Goal: Information Seeking & Learning: Learn about a topic

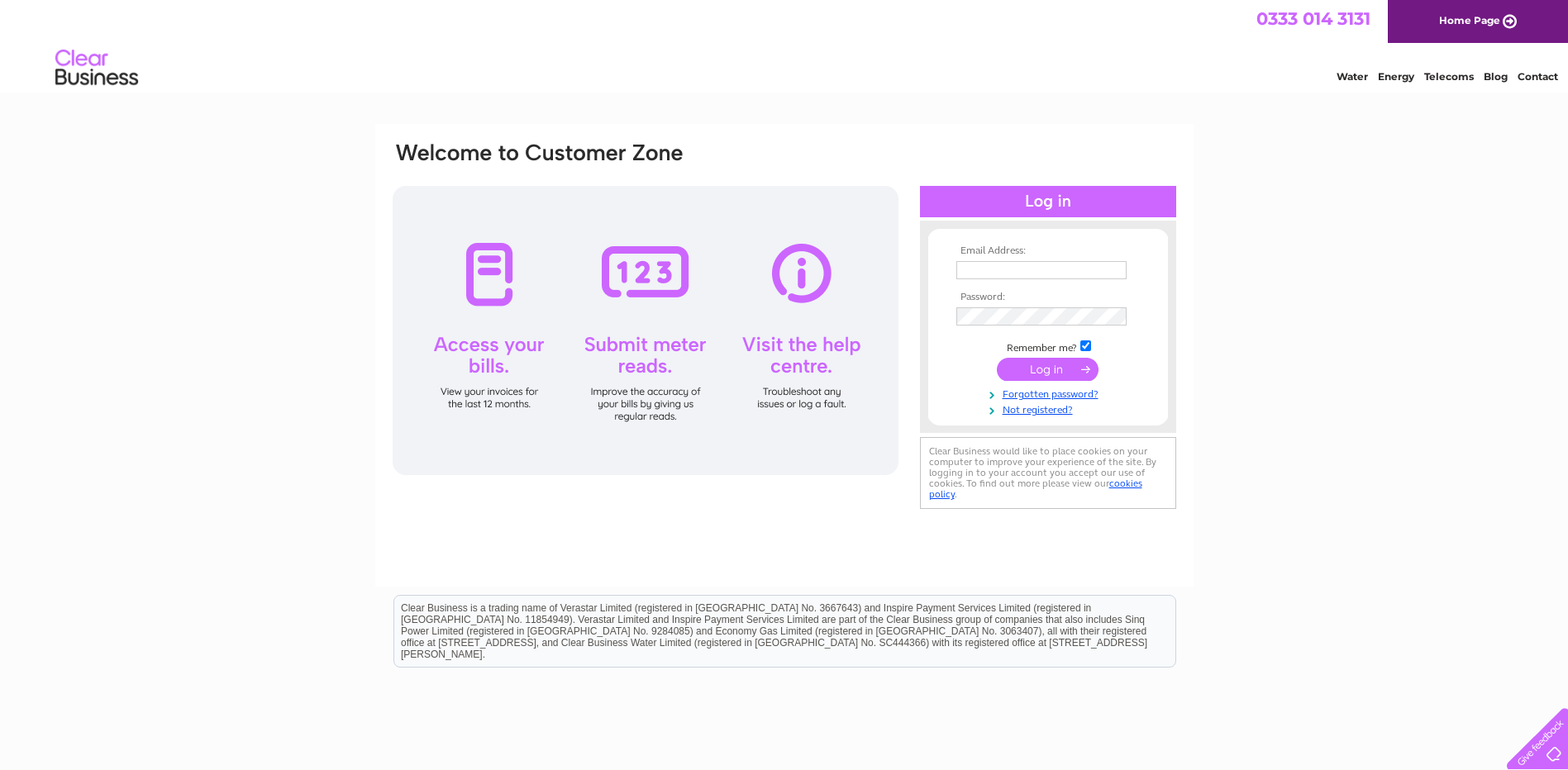
type input "sales@watts-furnishers.co.uk"
click at [1025, 367] on input "submit" at bounding box center [1047, 369] width 102 height 23
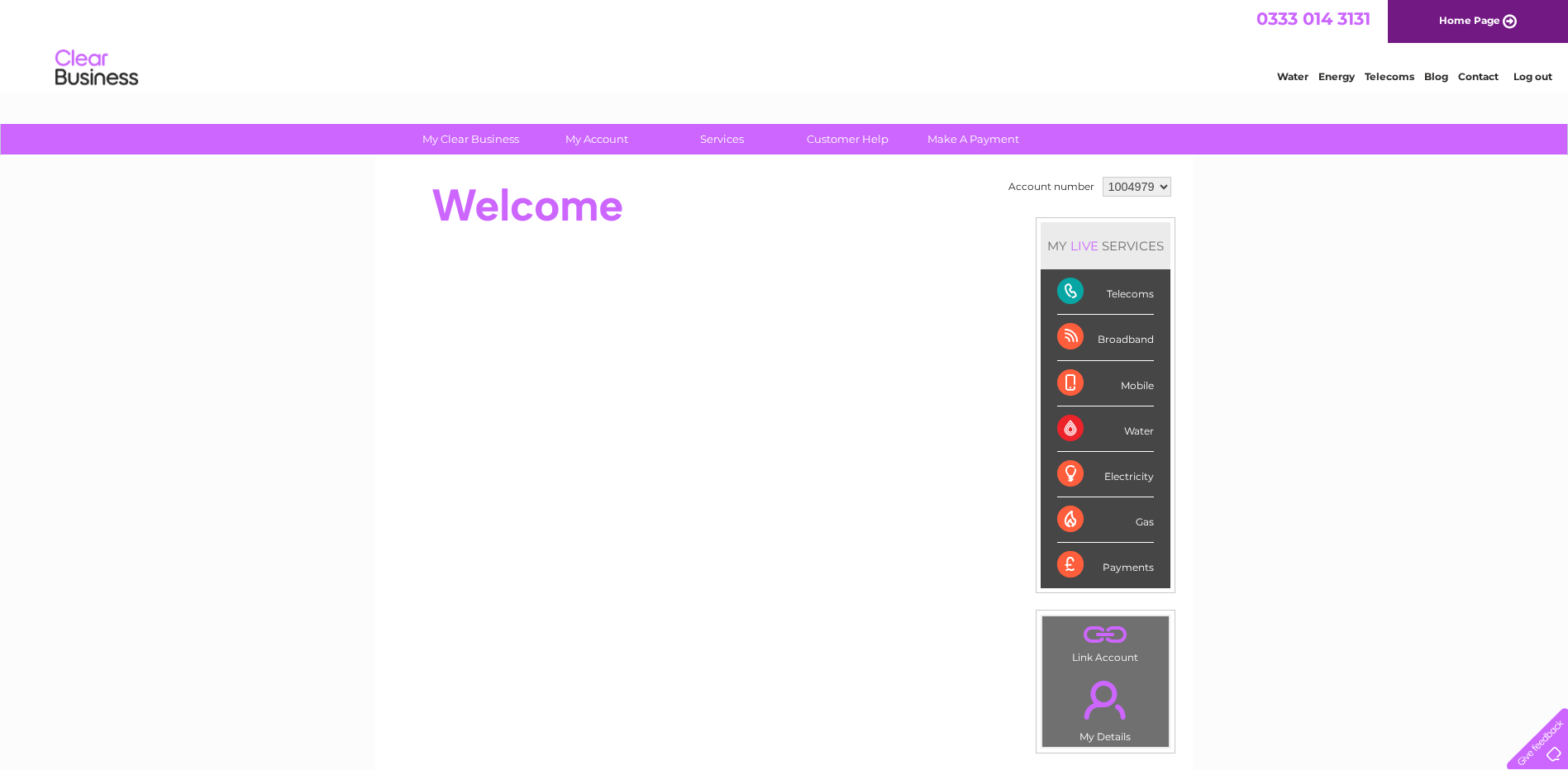
click at [1118, 286] on div "Telecoms" at bounding box center [1106, 292] width 97 height 45
click at [849, 138] on link "Customer Help" at bounding box center [847, 140] width 136 height 31
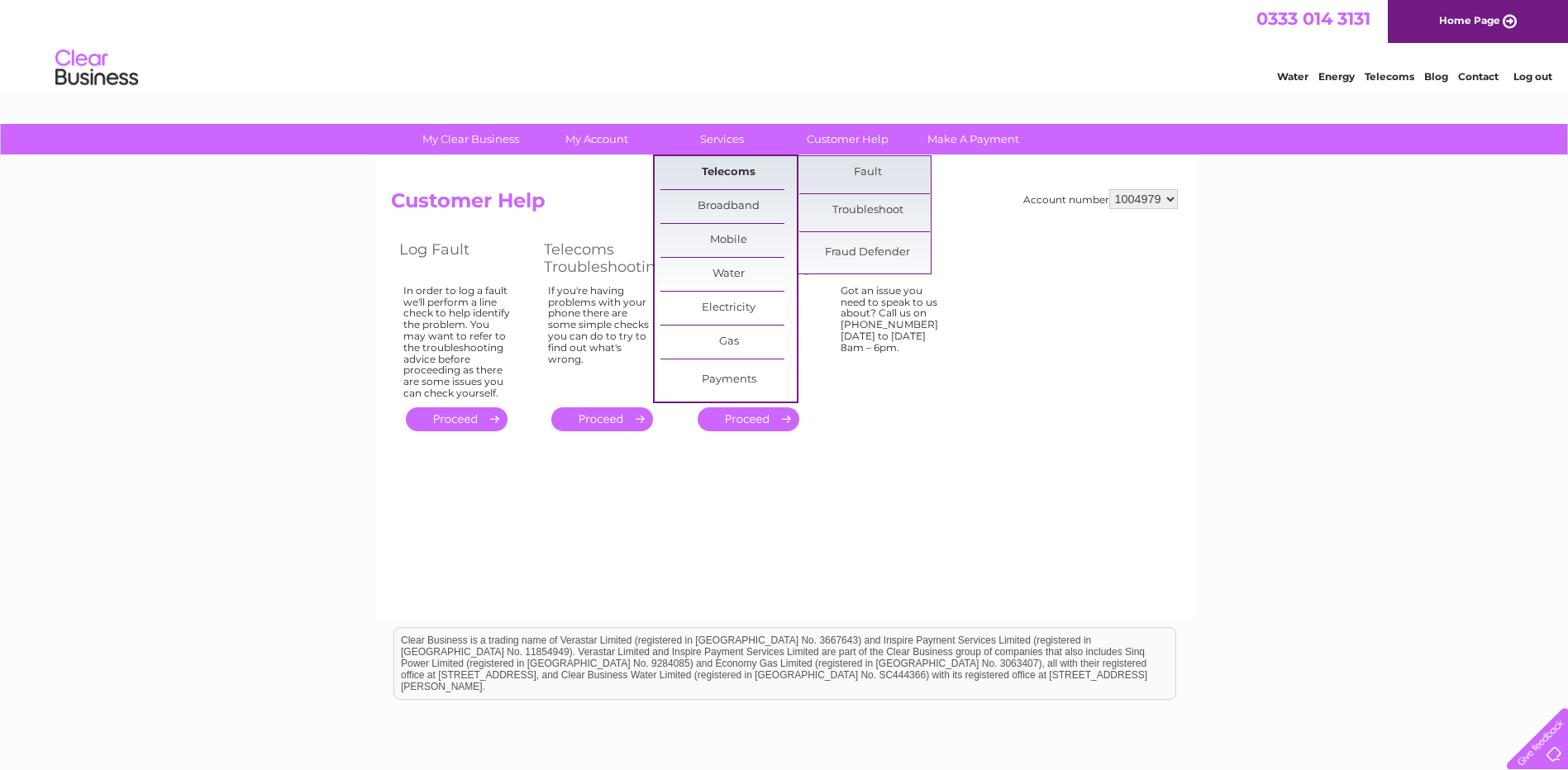
click at [723, 174] on link "Telecoms" at bounding box center [728, 172] width 136 height 33
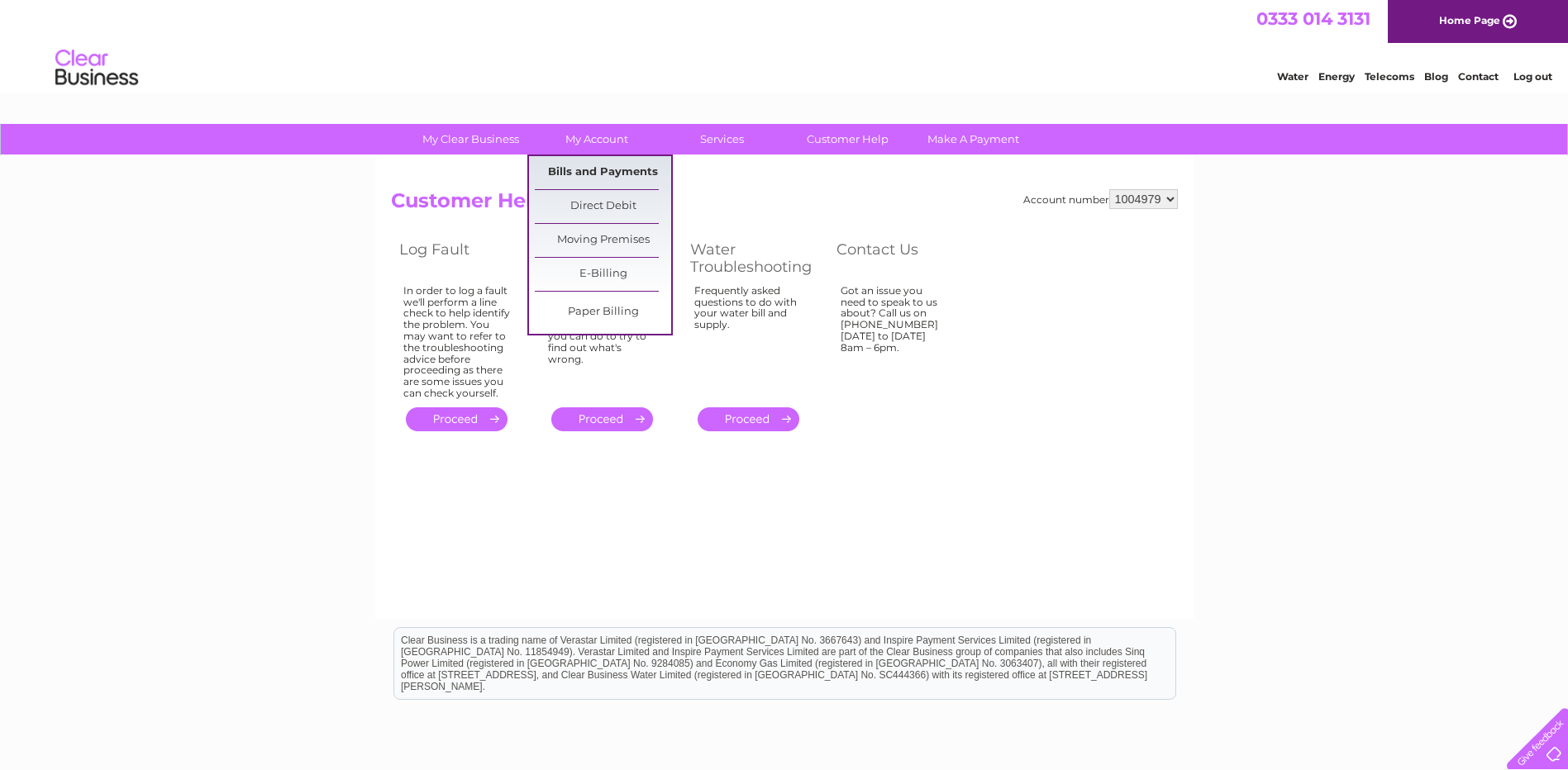
click at [590, 182] on link "Bills and Payments" at bounding box center [603, 172] width 136 height 33
click at [600, 164] on link "Bills and Payments" at bounding box center [603, 172] width 136 height 33
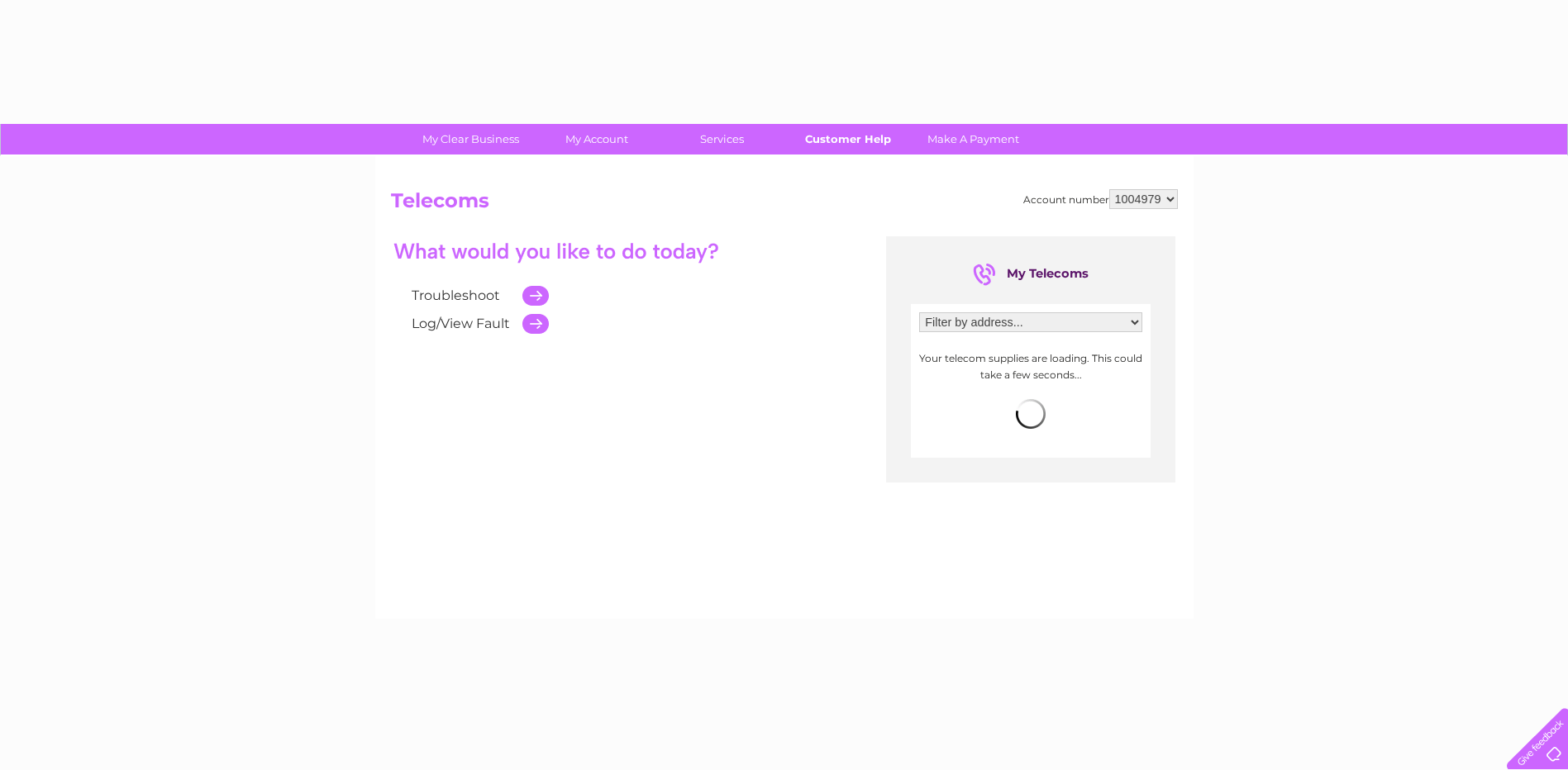
click at [869, 148] on link "Customer Help" at bounding box center [847, 140] width 136 height 31
